Goal: Transaction & Acquisition: Purchase product/service

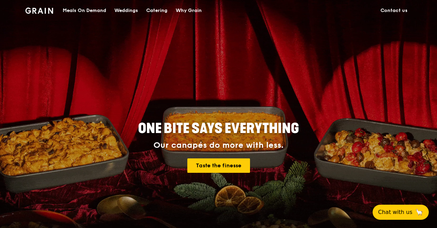
click at [161, 10] on div "Catering" at bounding box center [156, 10] width 21 height 21
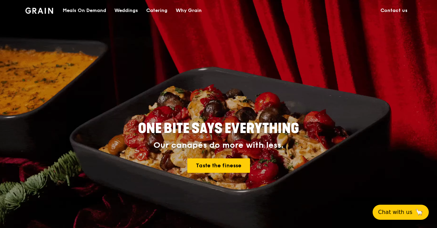
click at [161, 10] on div "Catering" at bounding box center [156, 10] width 21 height 21
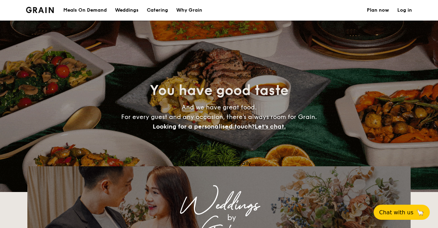
select select
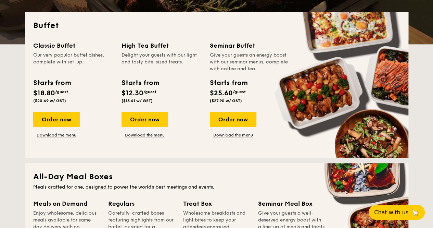
scroll to position [137, 0]
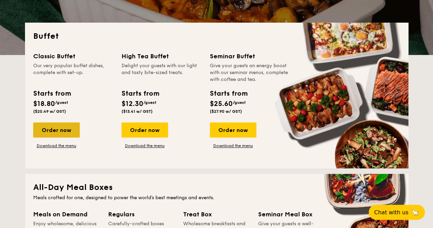
click at [52, 129] on div "Order now" at bounding box center [56, 129] width 47 height 15
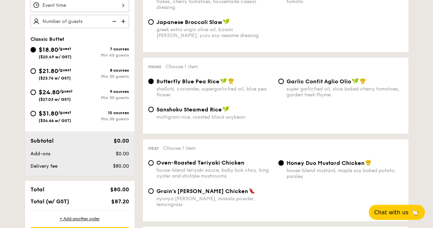
scroll to position [171, 0]
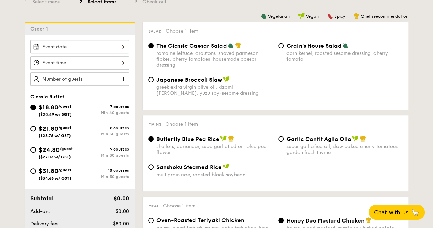
click at [122, 78] on img at bounding box center [124, 78] width 10 height 13
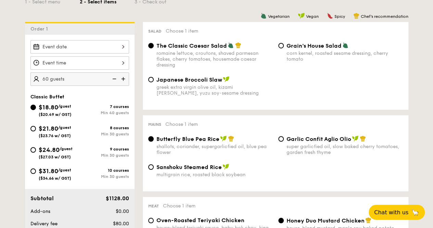
click at [122, 78] on img at bounding box center [124, 78] width 10 height 13
type input "70 guests"
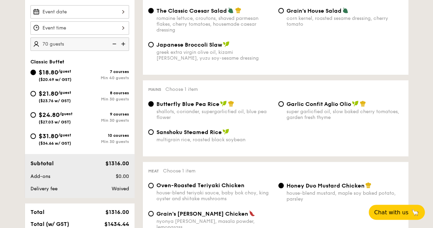
scroll to position [205, 0]
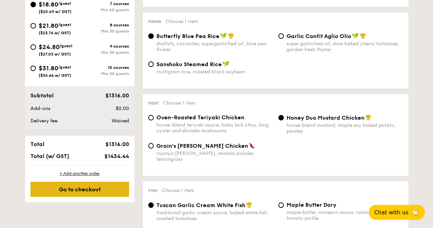
click at [111, 191] on div "Go to checkout" at bounding box center [79, 189] width 99 height 15
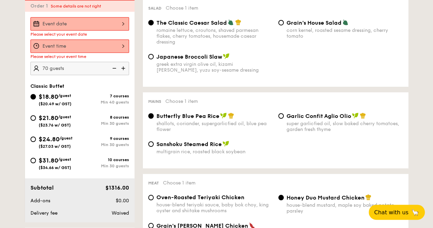
scroll to position [183, 0]
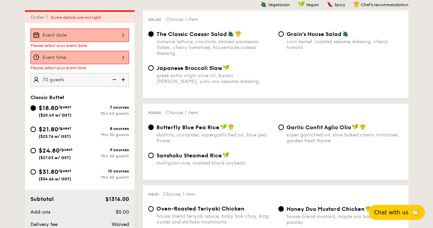
click at [102, 60] on div at bounding box center [79, 57] width 99 height 13
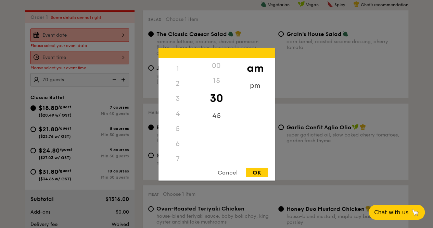
scroll to position [0, 0]
click at [178, 64] on div "12" at bounding box center [178, 65] width 39 height 15
drag, startPoint x: 180, startPoint y: 109, endPoint x: 273, endPoint y: 186, distance: 120.5
click at [181, 109] on div "3" at bounding box center [178, 110] width 39 height 15
click at [261, 174] on div "OK" at bounding box center [257, 171] width 22 height 9
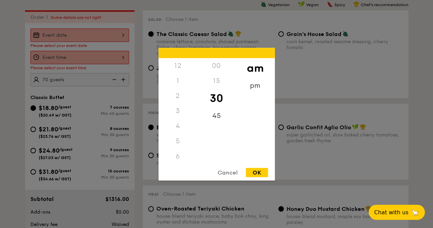
type input "10:30AM"
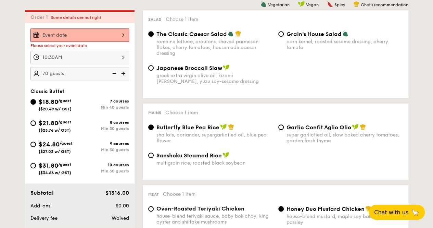
click at [73, 33] on div at bounding box center [79, 34] width 99 height 13
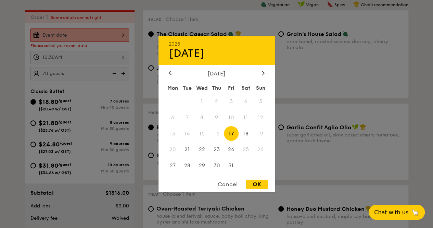
click at [256, 185] on div "OK" at bounding box center [257, 183] width 22 height 9
type input "Oct 17, 2025"
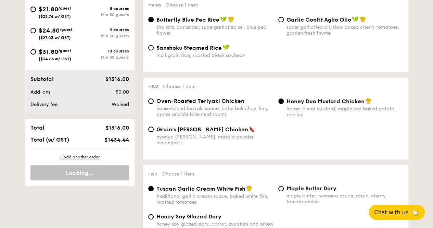
scroll to position [320, 0]
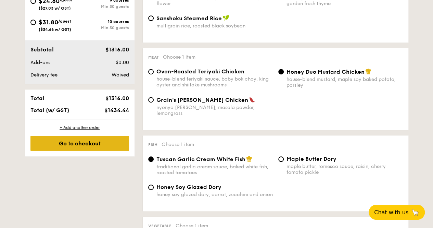
click at [106, 142] on div "Go to checkout" at bounding box center [79, 143] width 99 height 15
